Goal: Task Accomplishment & Management: Manage account settings

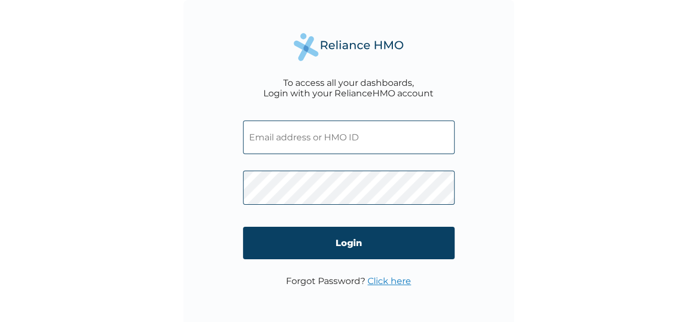
click at [332, 140] on input "text" at bounding box center [349, 138] width 212 height 34
paste input "WAK/10275/A"
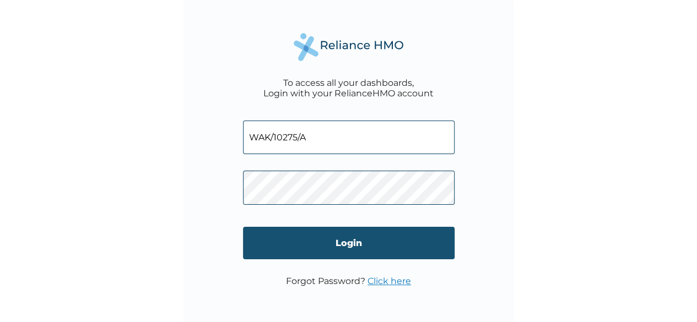
type input "WAK/10275/A"
click at [336, 245] on input "Login" at bounding box center [349, 243] width 212 height 33
